Goal: Task Accomplishment & Management: Manage account settings

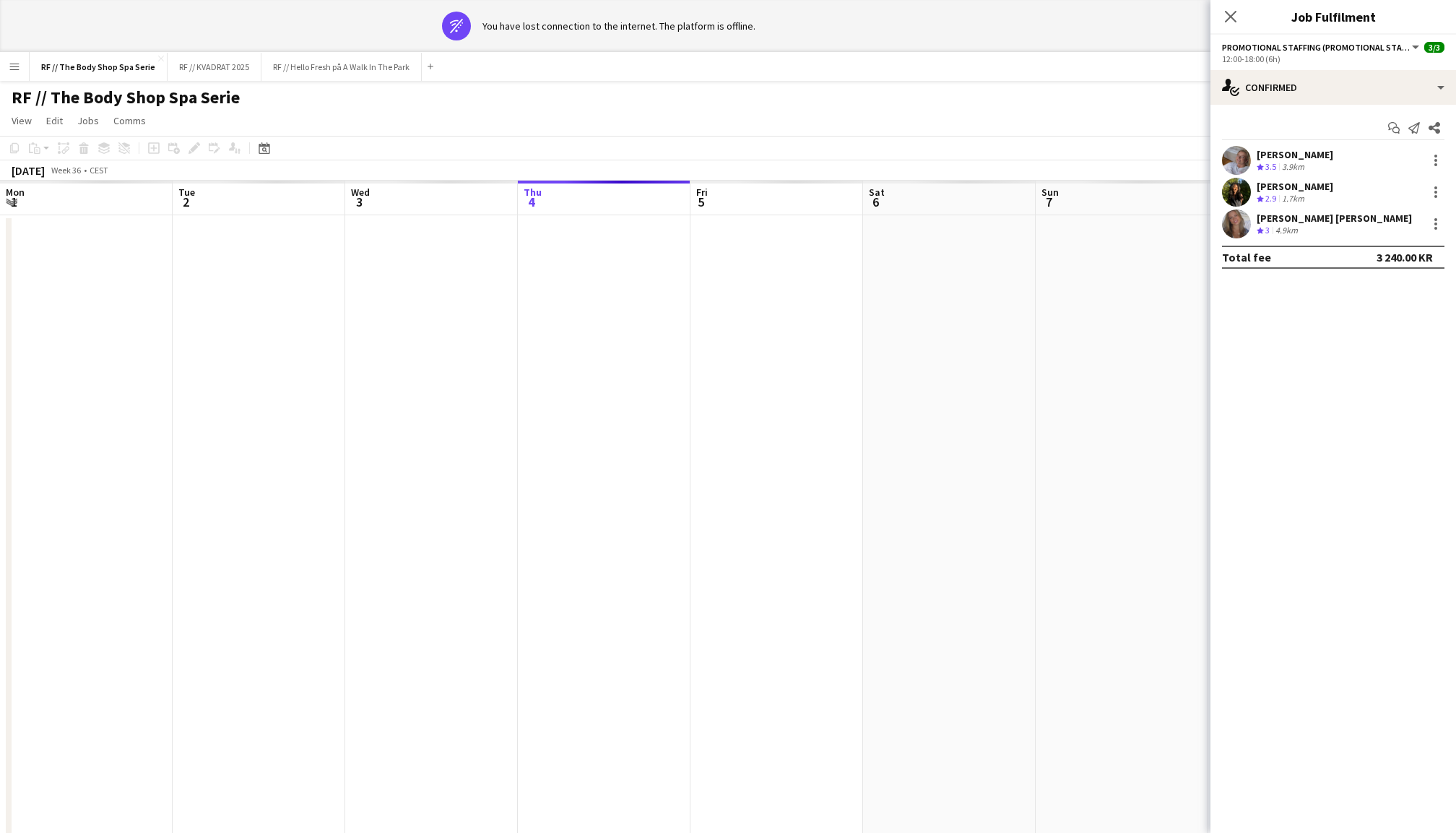
scroll to position [0, 345]
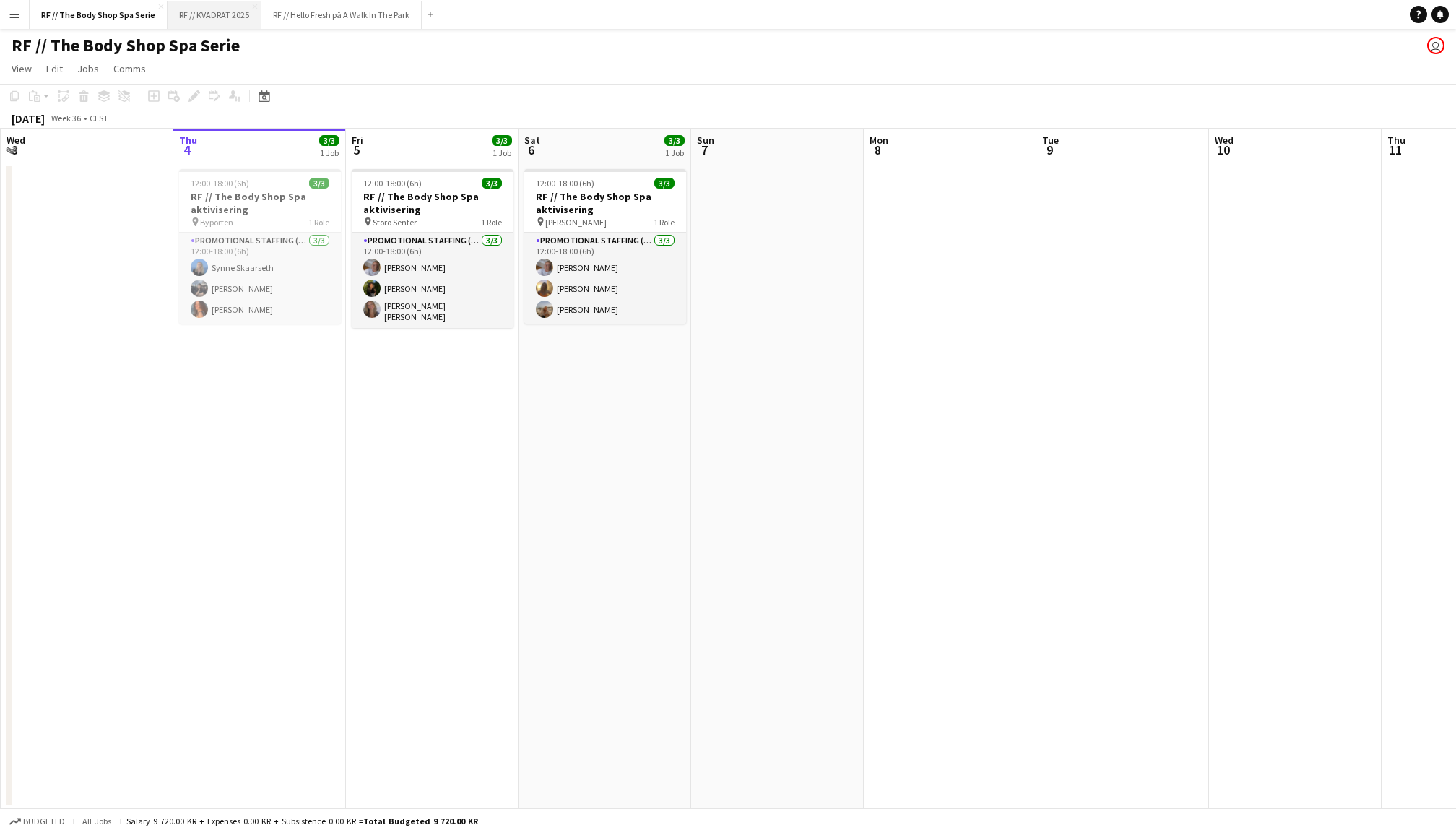
click at [211, 19] on button "RF // KVADRAT 2025 Close" at bounding box center [214, 15] width 94 height 29
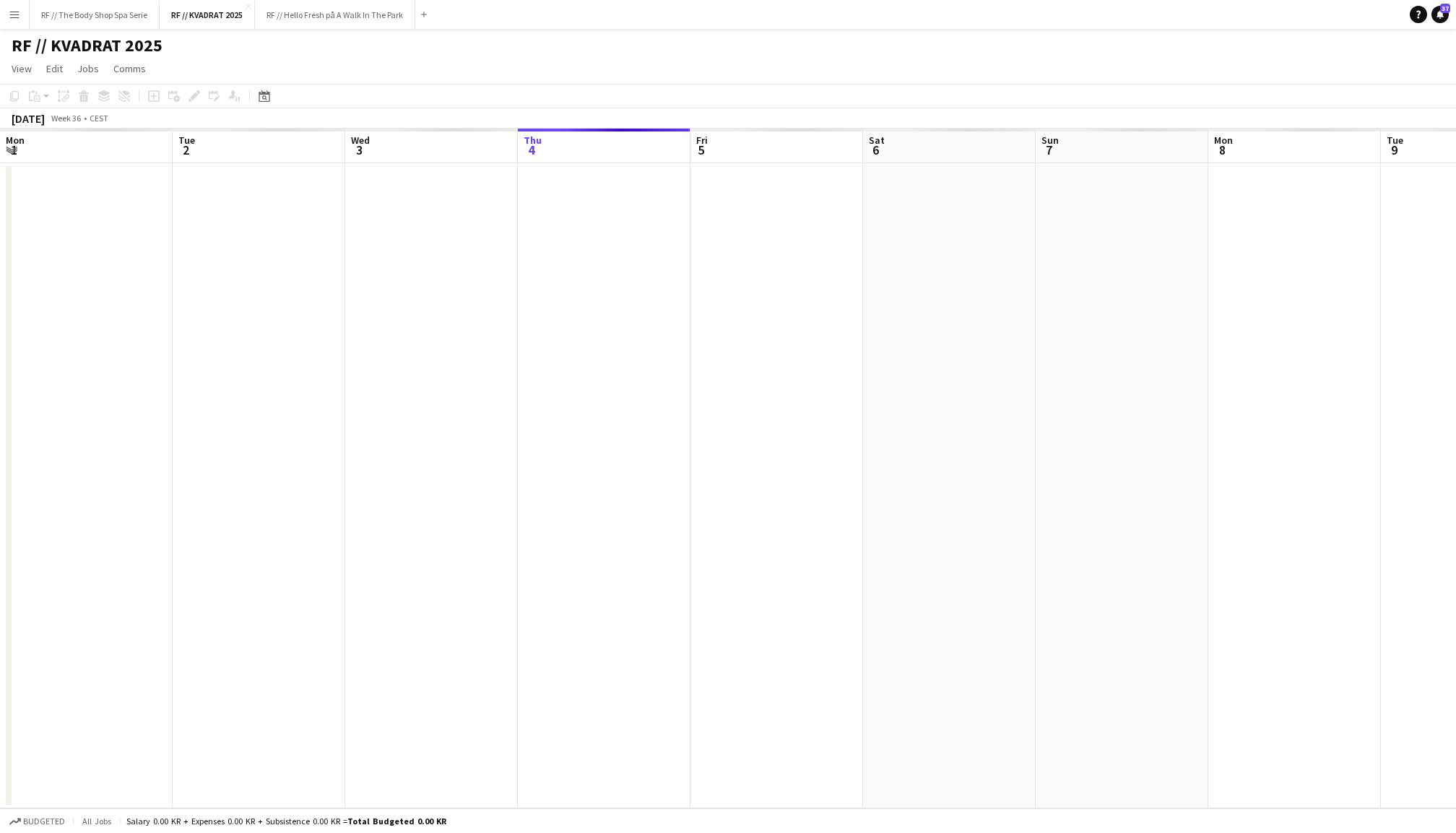
scroll to position [0, 345]
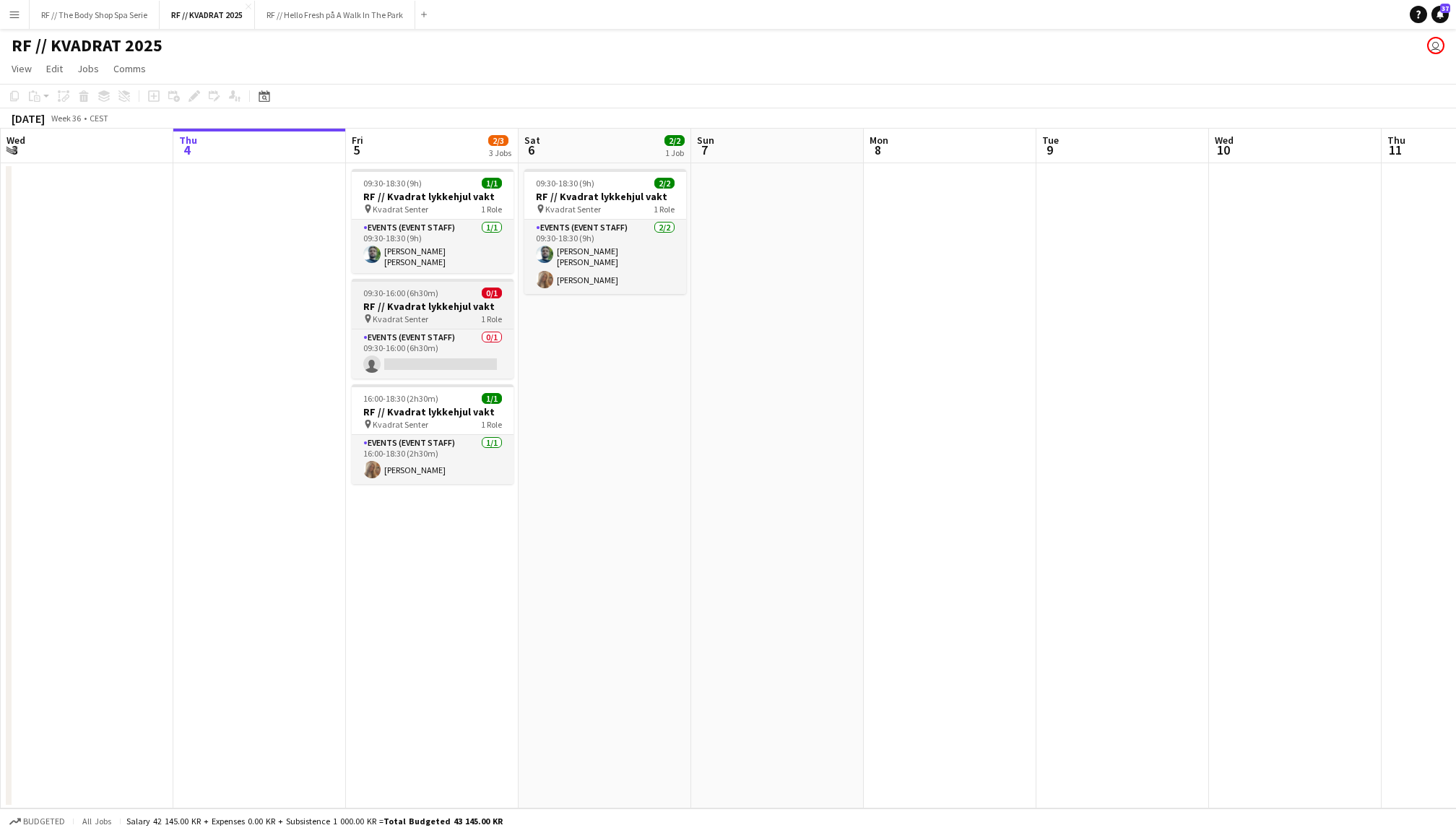
click at [440, 300] on h3 "RF // Kvadrat lykkehjul vakt" at bounding box center [433, 306] width 162 height 13
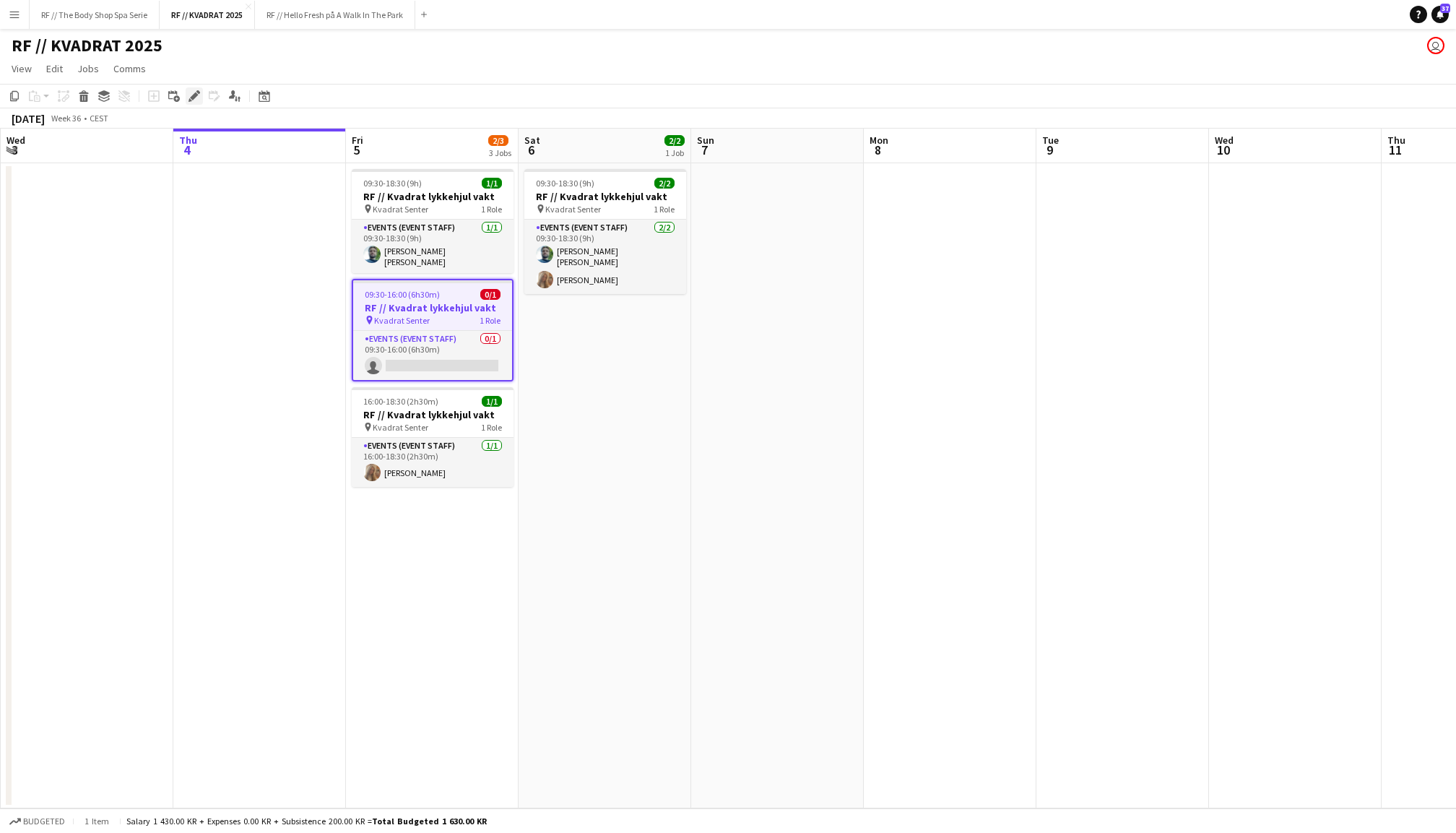
click at [188, 99] on icon "Edit" at bounding box center [194, 97] width 12 height 12
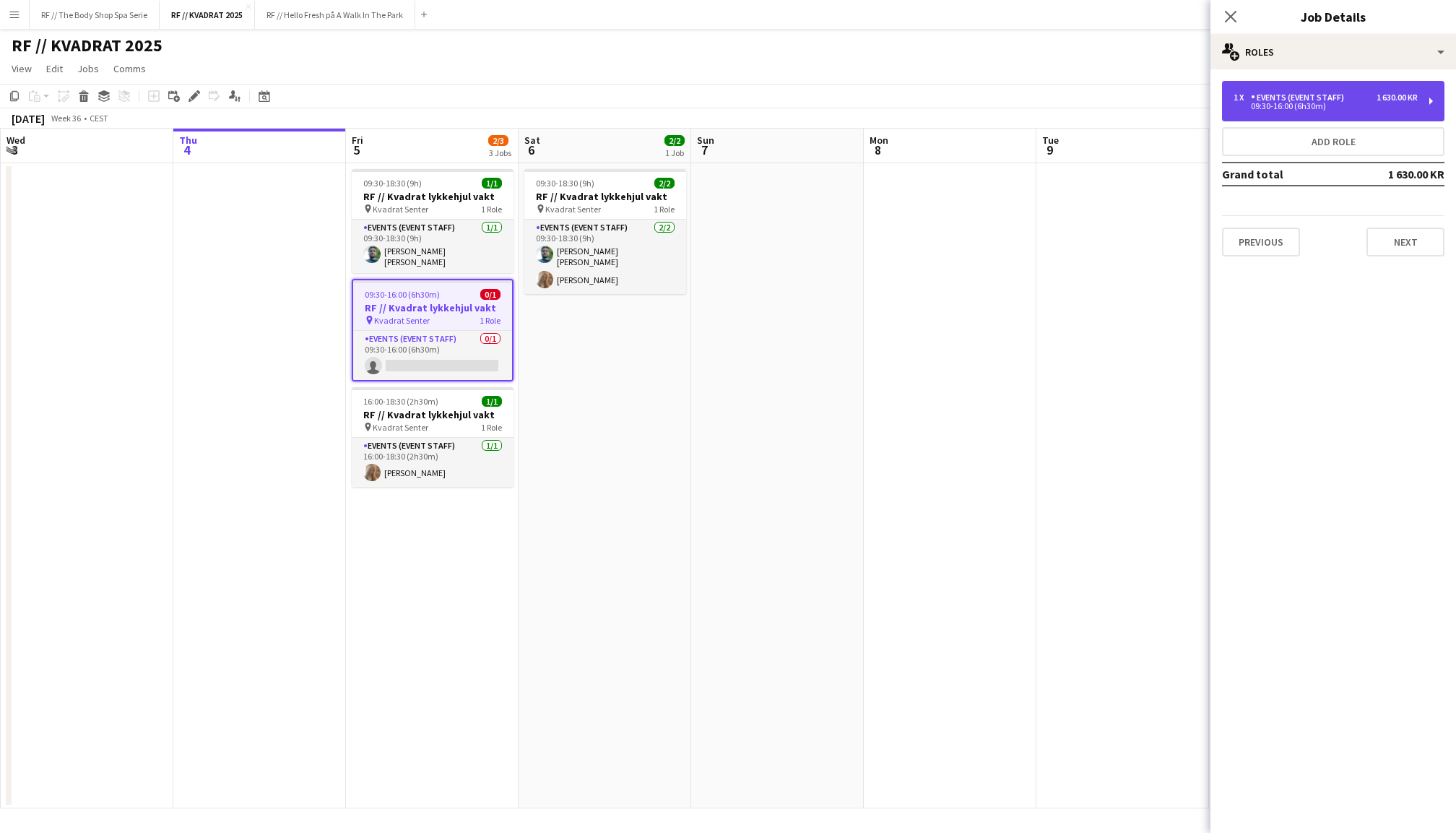
click at [1292, 102] on div "Events (Event Staff)" at bounding box center [1300, 98] width 99 height 10
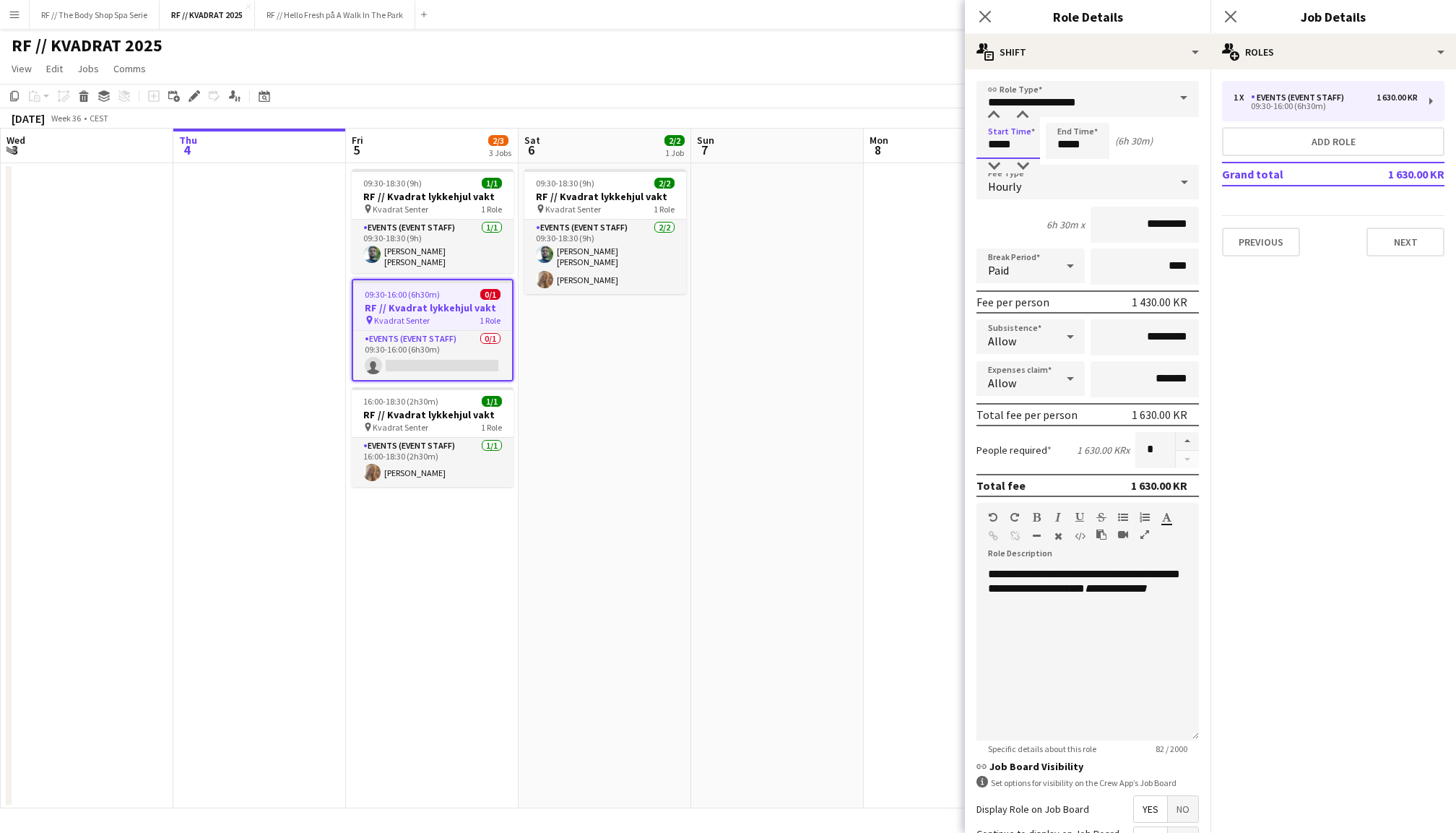
click at [996, 136] on input "*****" at bounding box center [1008, 141] width 63 height 36
click at [992, 114] on div at bounding box center [994, 115] width 29 height 15
click at [1023, 166] on div at bounding box center [1022, 166] width 29 height 15
type input "*****"
click at [1023, 166] on div at bounding box center [1022, 166] width 29 height 15
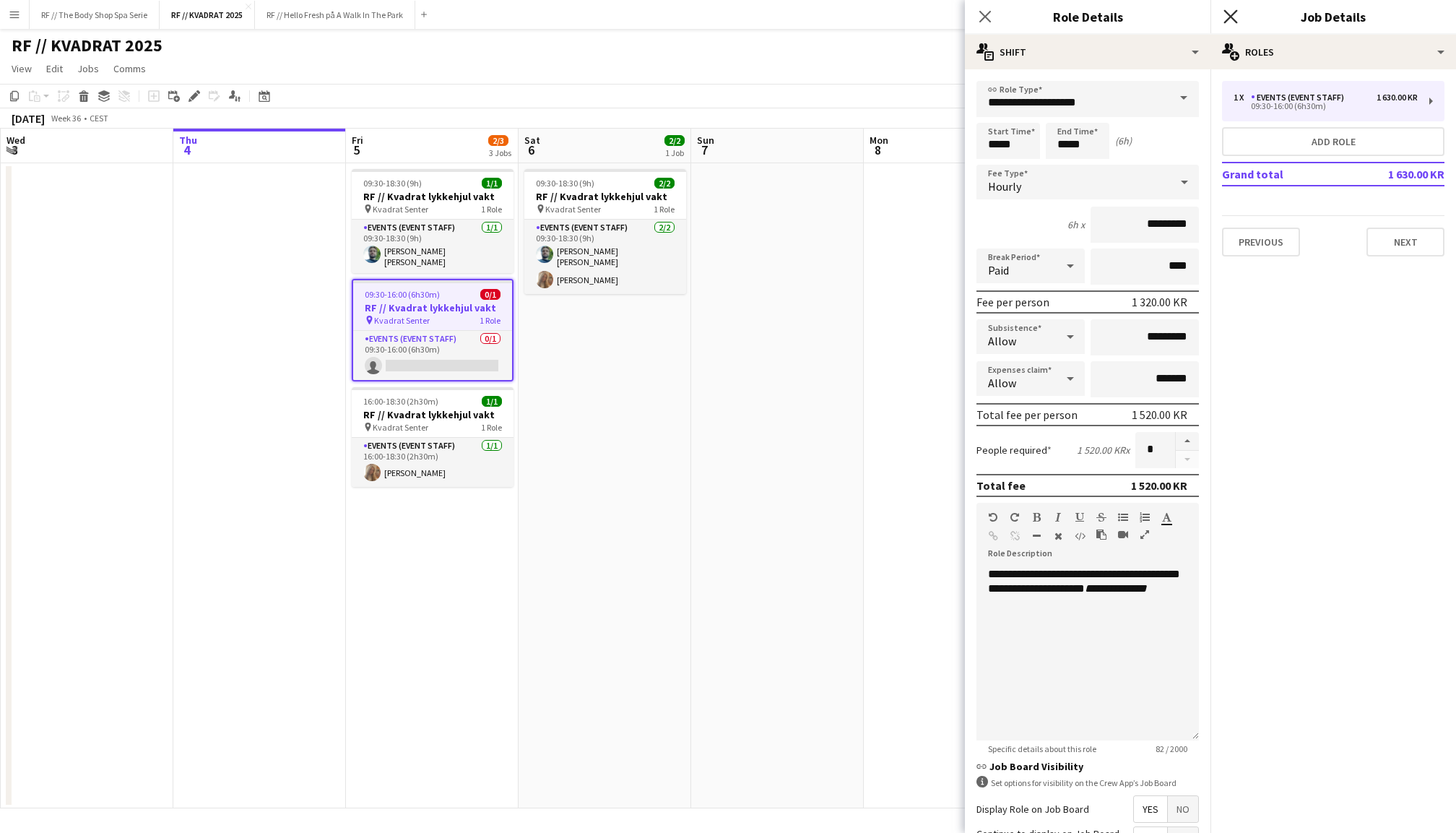
click at [1231, 18] on icon at bounding box center [1230, 17] width 14 height 14
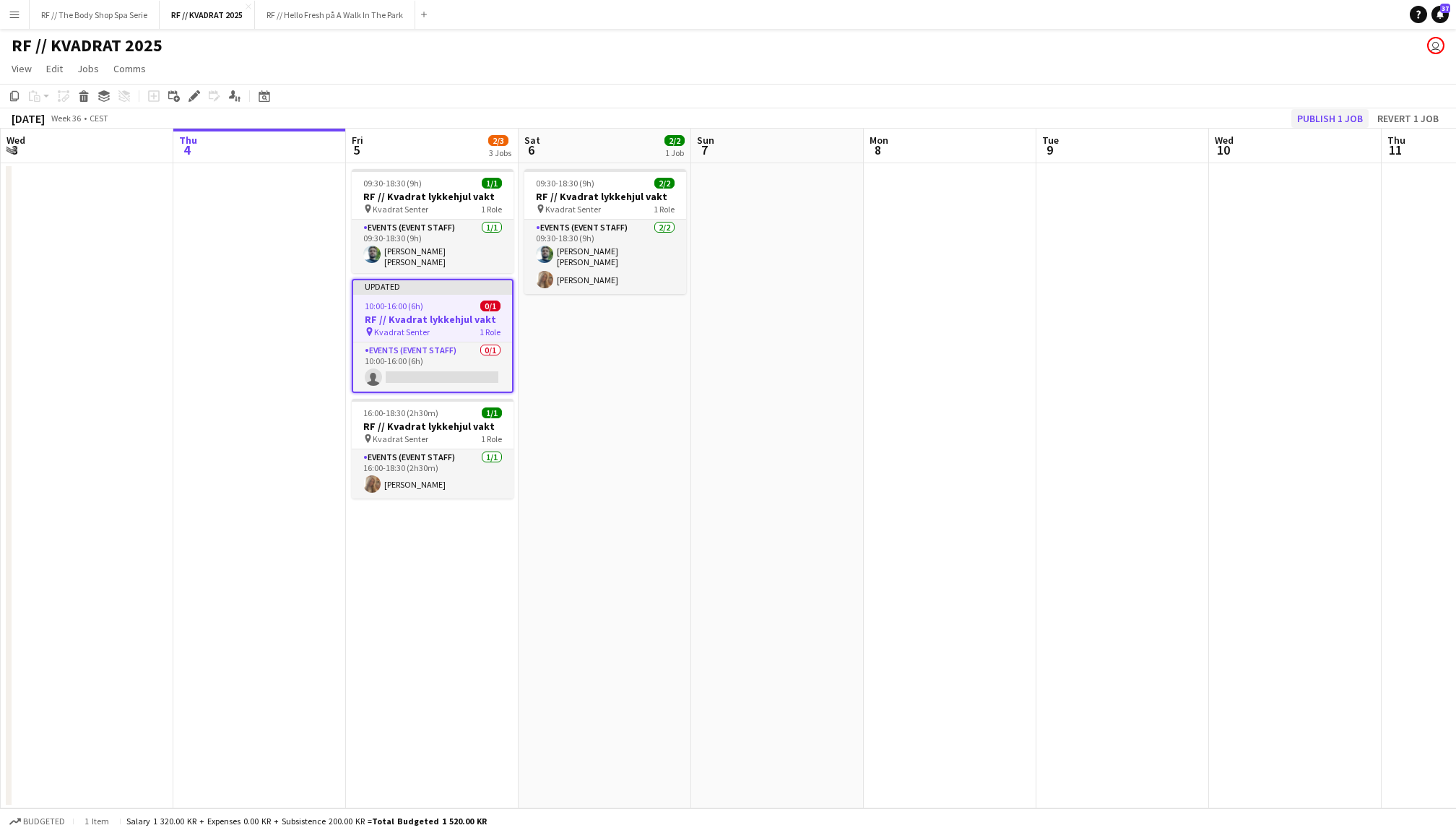
click at [1326, 115] on button "Publish 1 job" at bounding box center [1330, 118] width 77 height 19
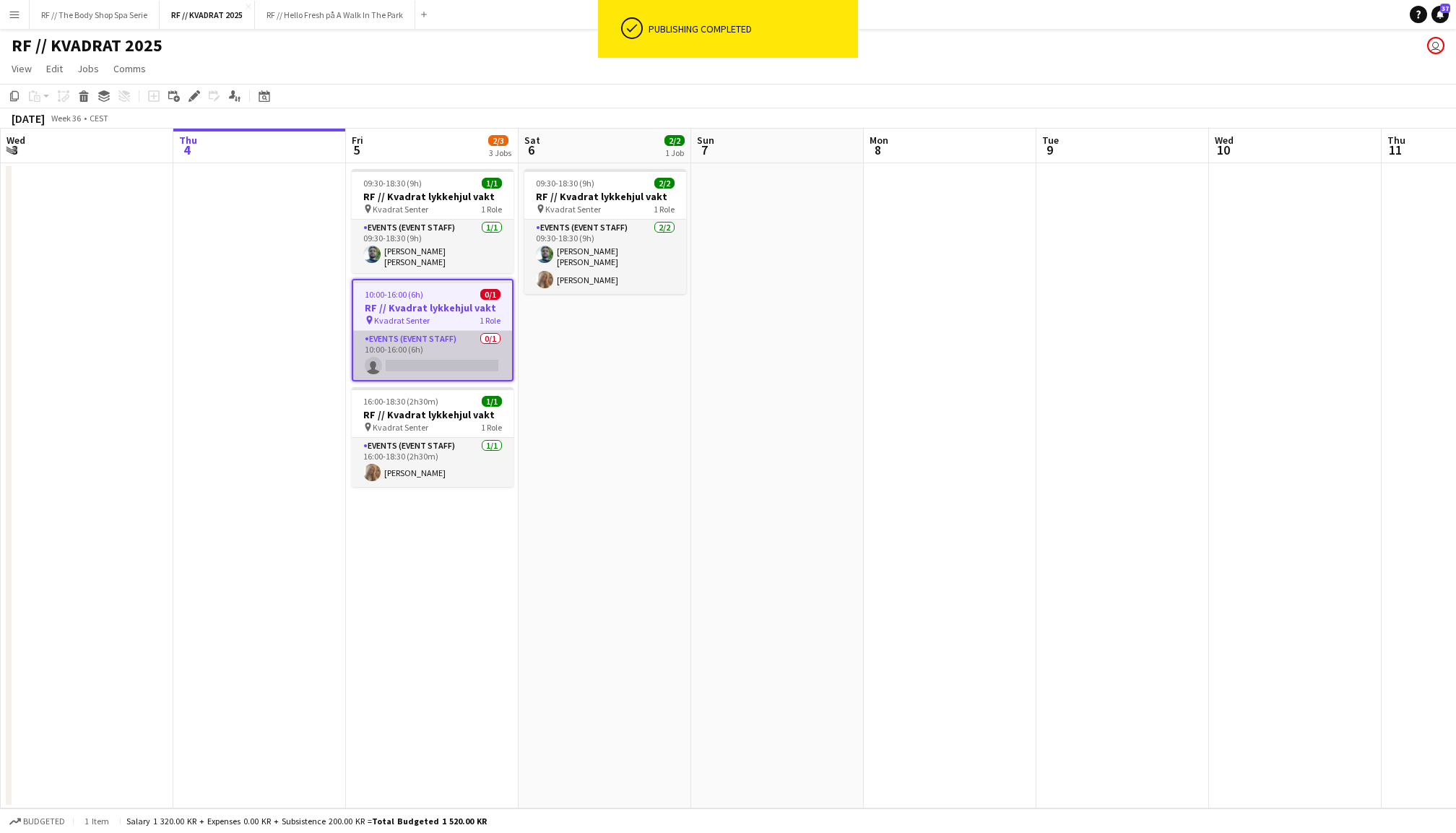
click at [450, 336] on app-card-role "Events (Event Staff) 0/1 10:00-16:00 (6h) single-neutral-actions" at bounding box center [432, 356] width 159 height 49
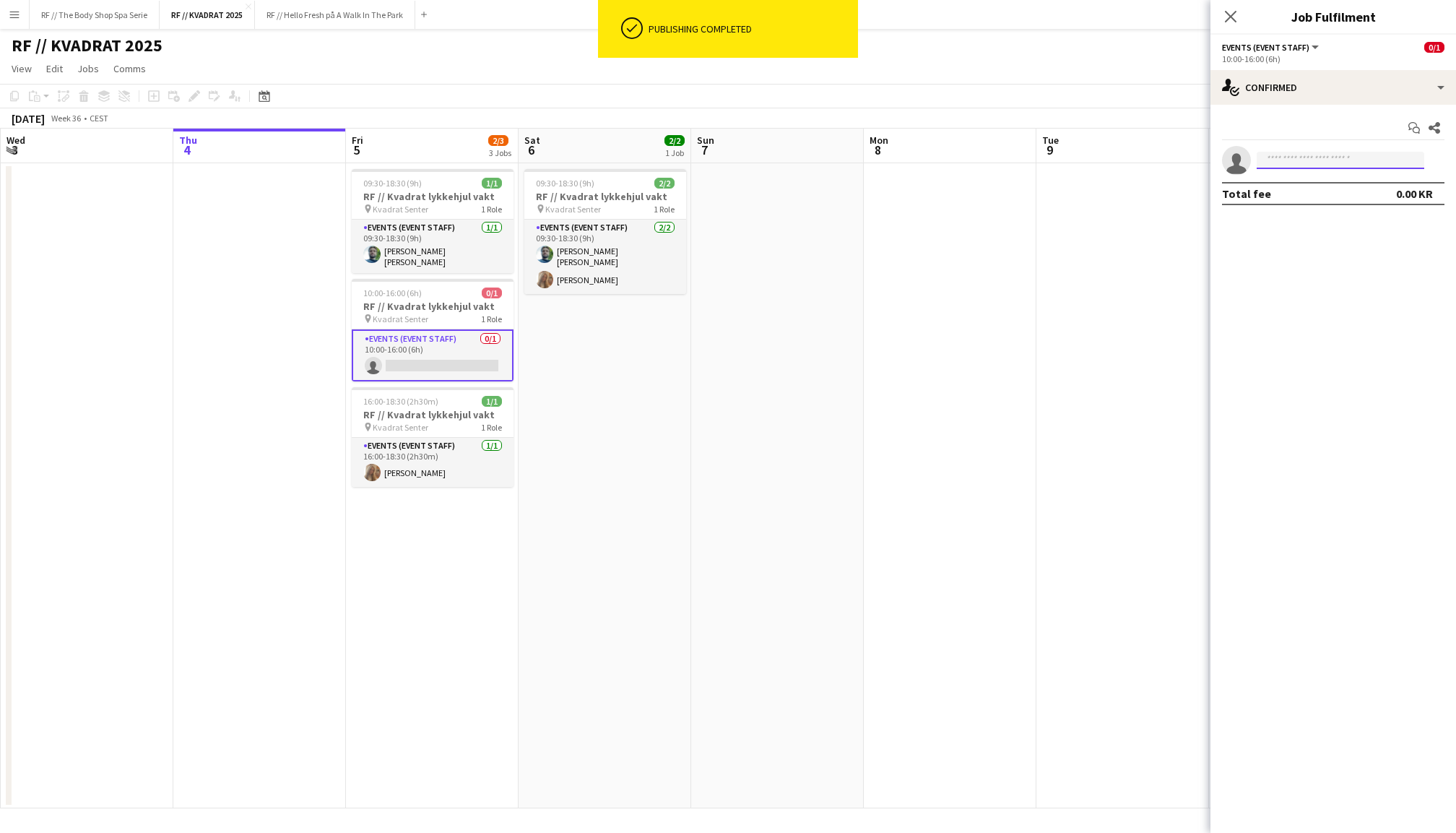
click at [1327, 161] on input at bounding box center [1341, 161] width 168 height 18
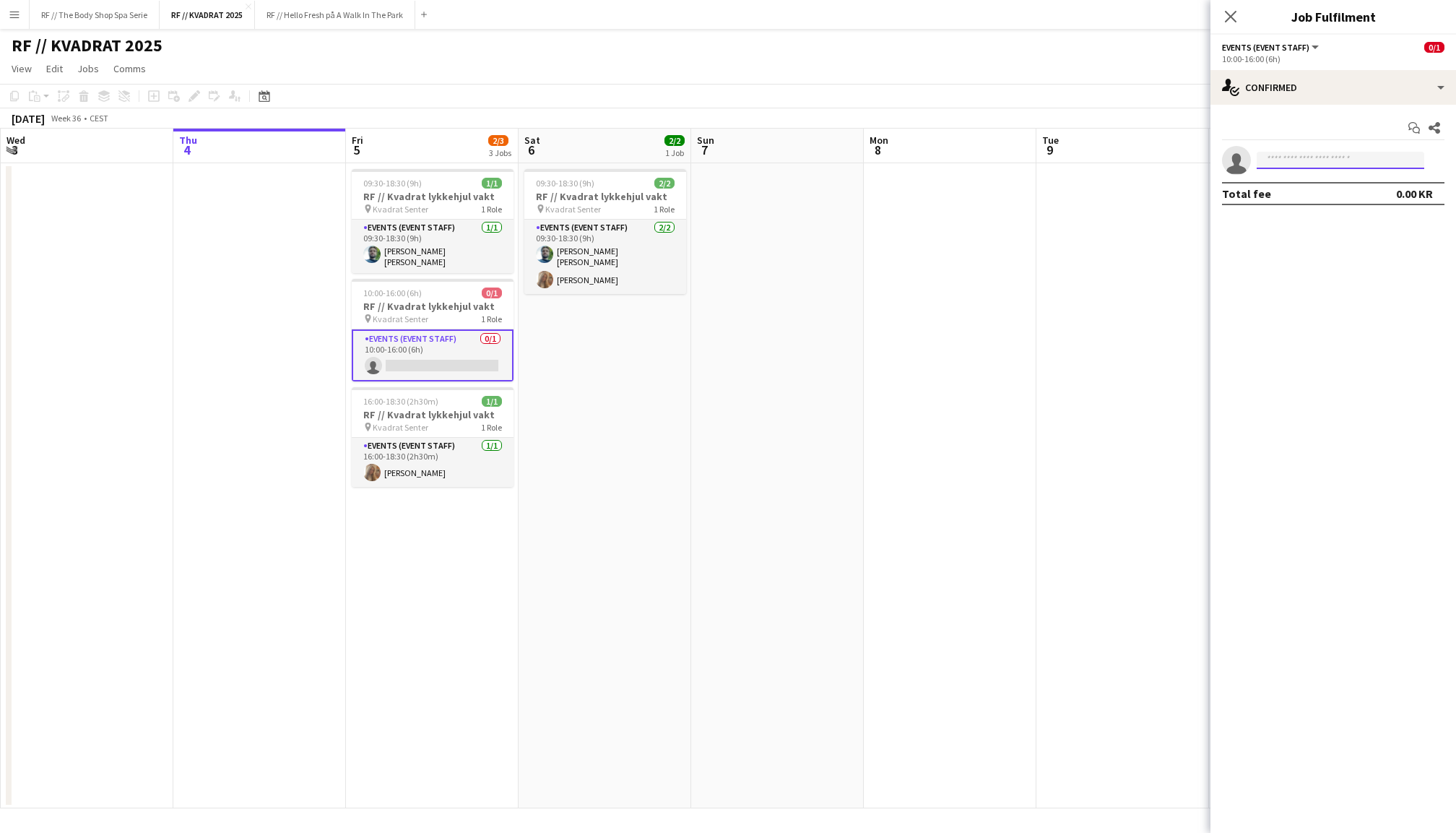
type input "*"
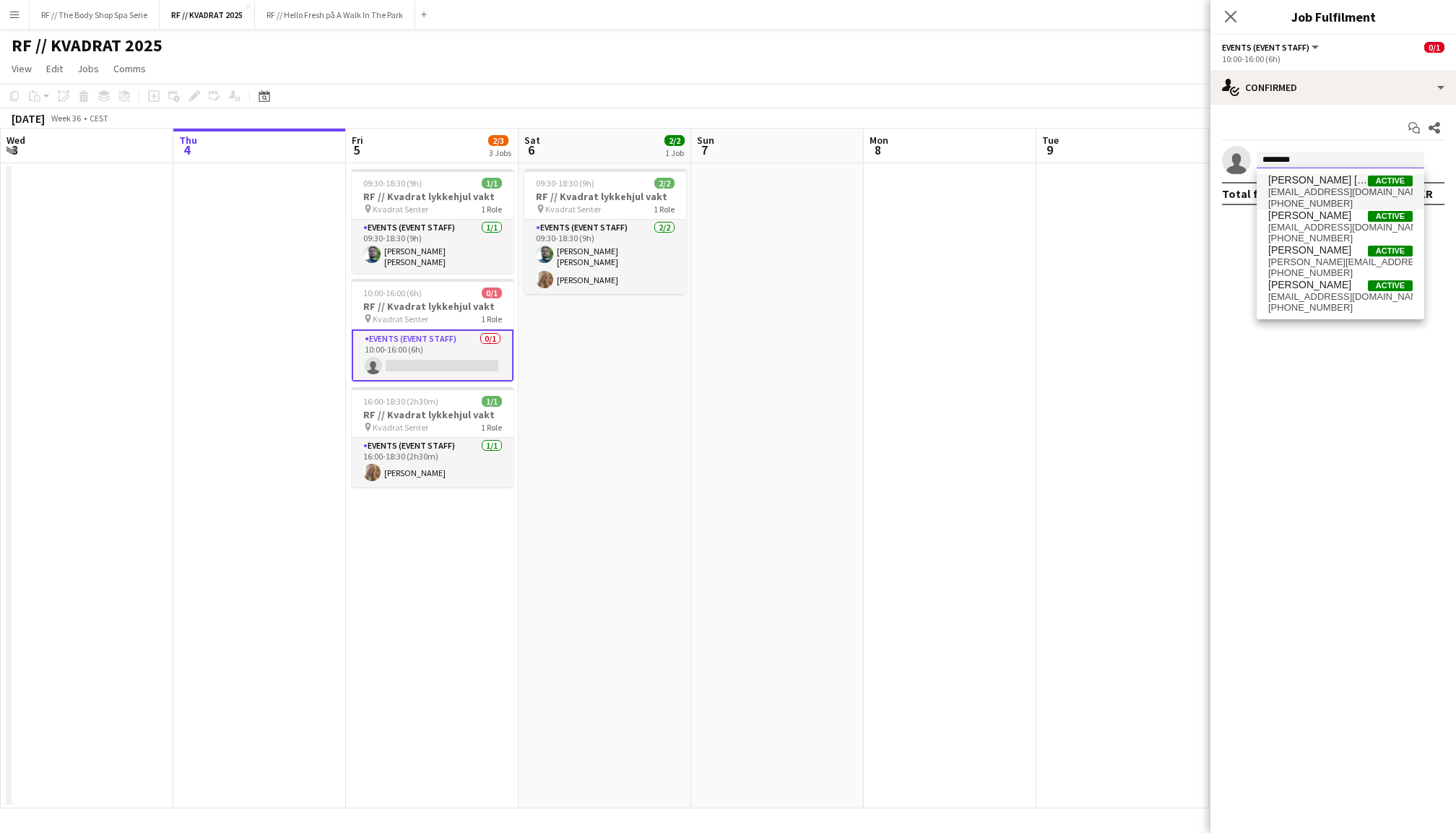
type input "********"
click at [1344, 190] on span "[EMAIL_ADDRESS][DOMAIN_NAME]" at bounding box center [1341, 192] width 145 height 12
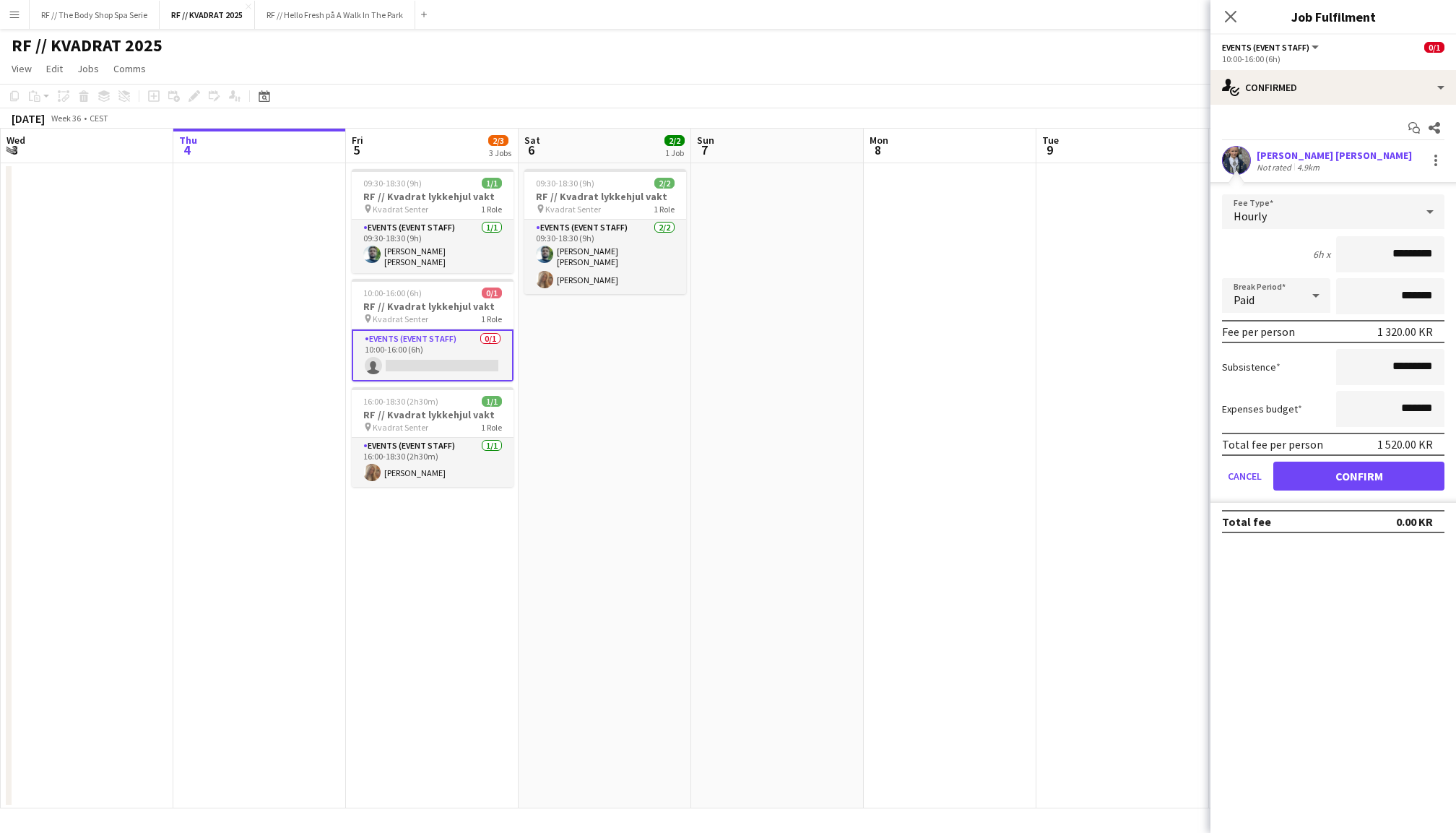
click at [1375, 474] on button "Confirm" at bounding box center [1359, 475] width 172 height 29
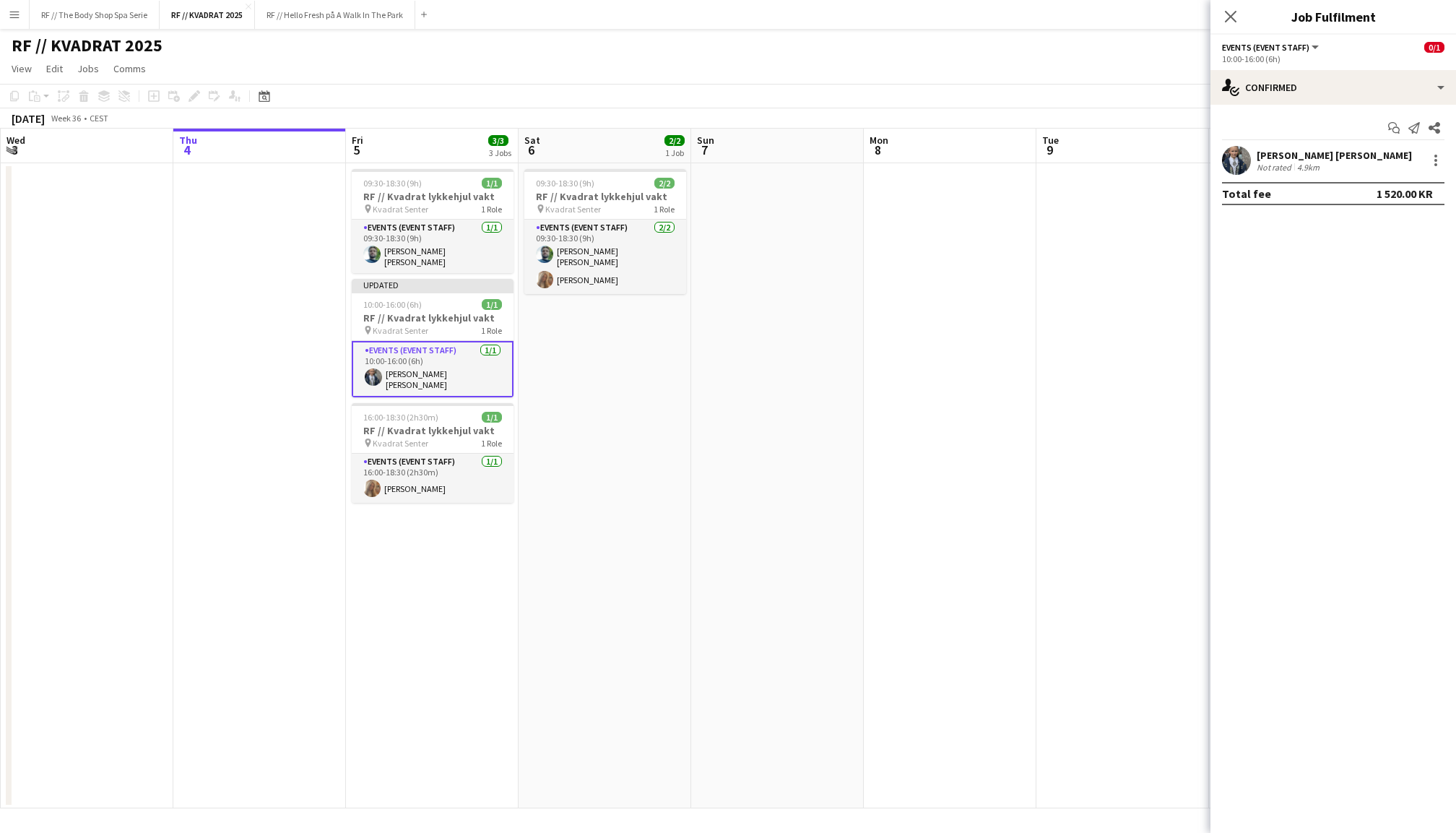
click at [1231, 169] on app-user-avatar at bounding box center [1236, 160] width 29 height 29
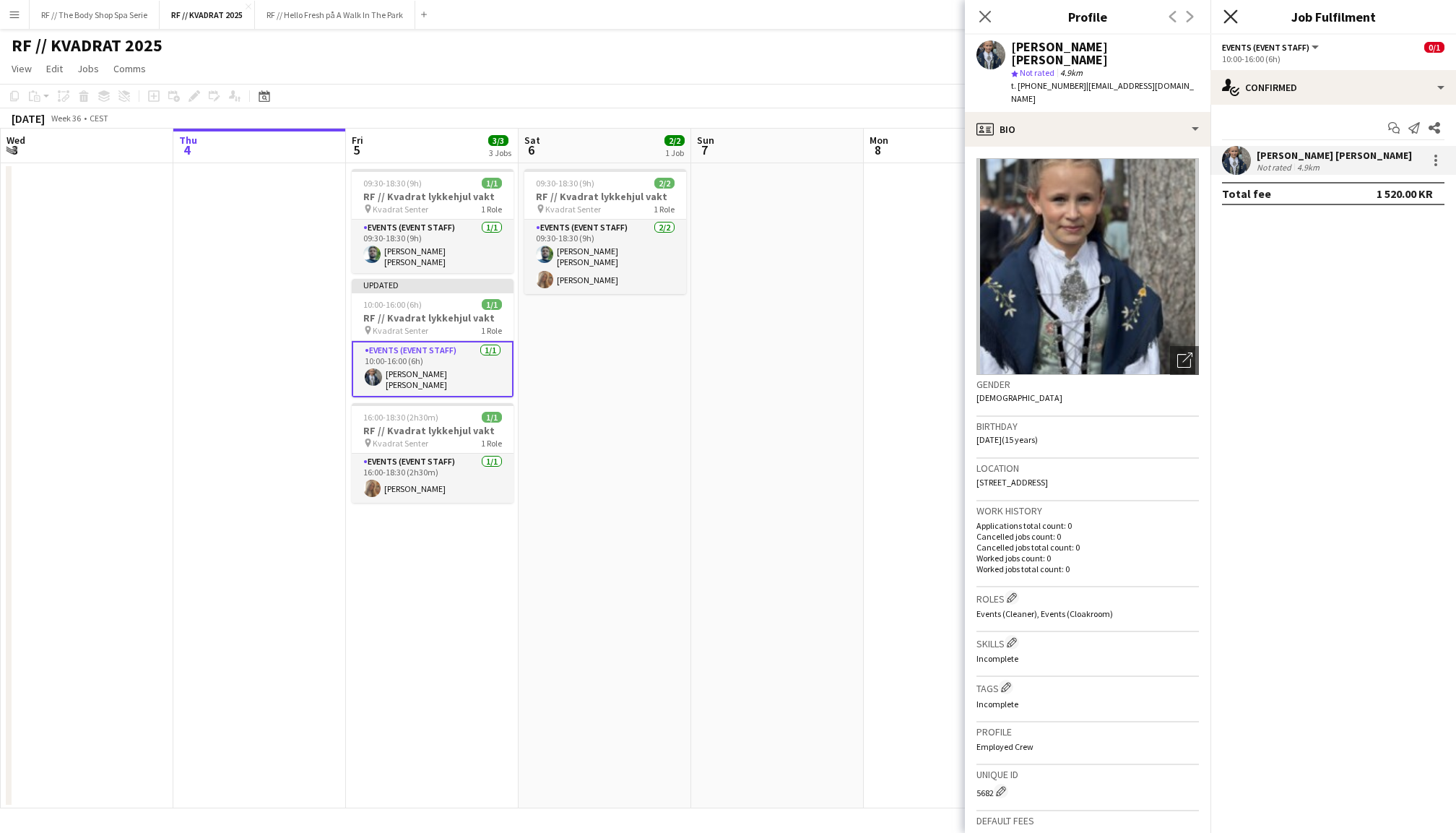
click at [1232, 16] on icon "Close pop-in" at bounding box center [1230, 17] width 14 height 14
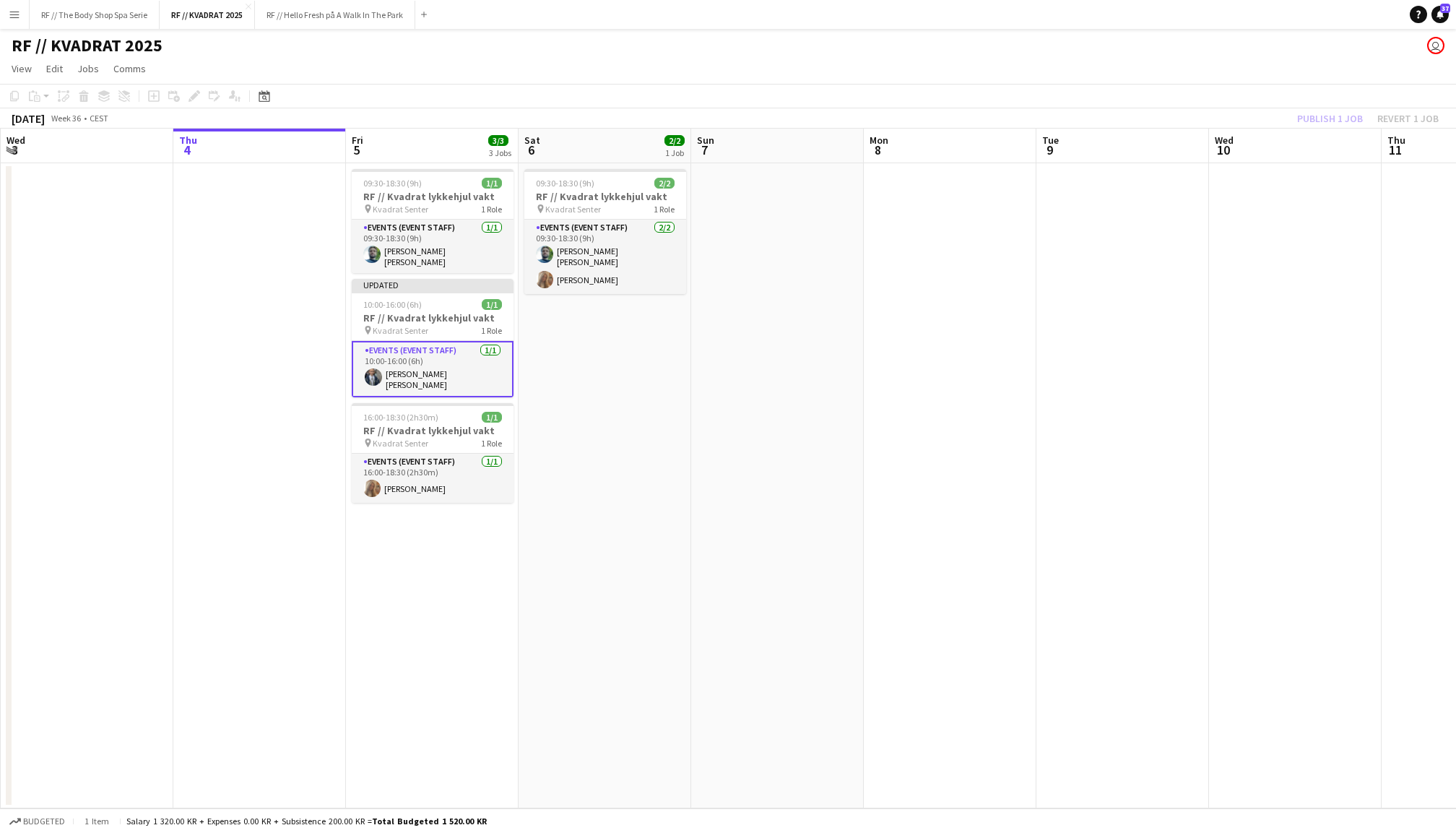
click at [1318, 119] on div "Publish 1 job Revert 1 job" at bounding box center [1368, 118] width 176 height 19
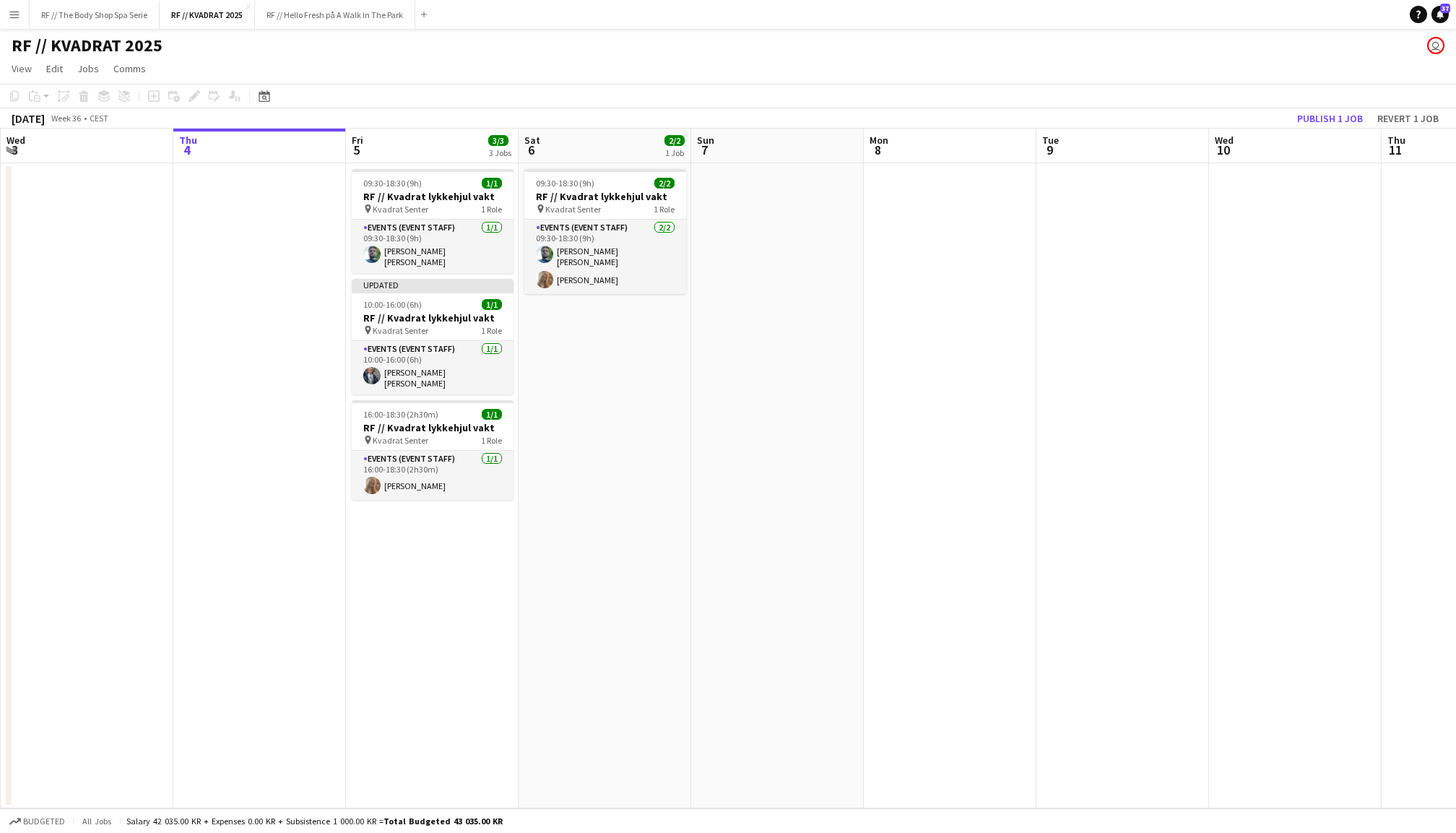
click at [1318, 119] on button "Publish 1 job" at bounding box center [1330, 118] width 77 height 19
